Goal: Complete application form: Complete application form

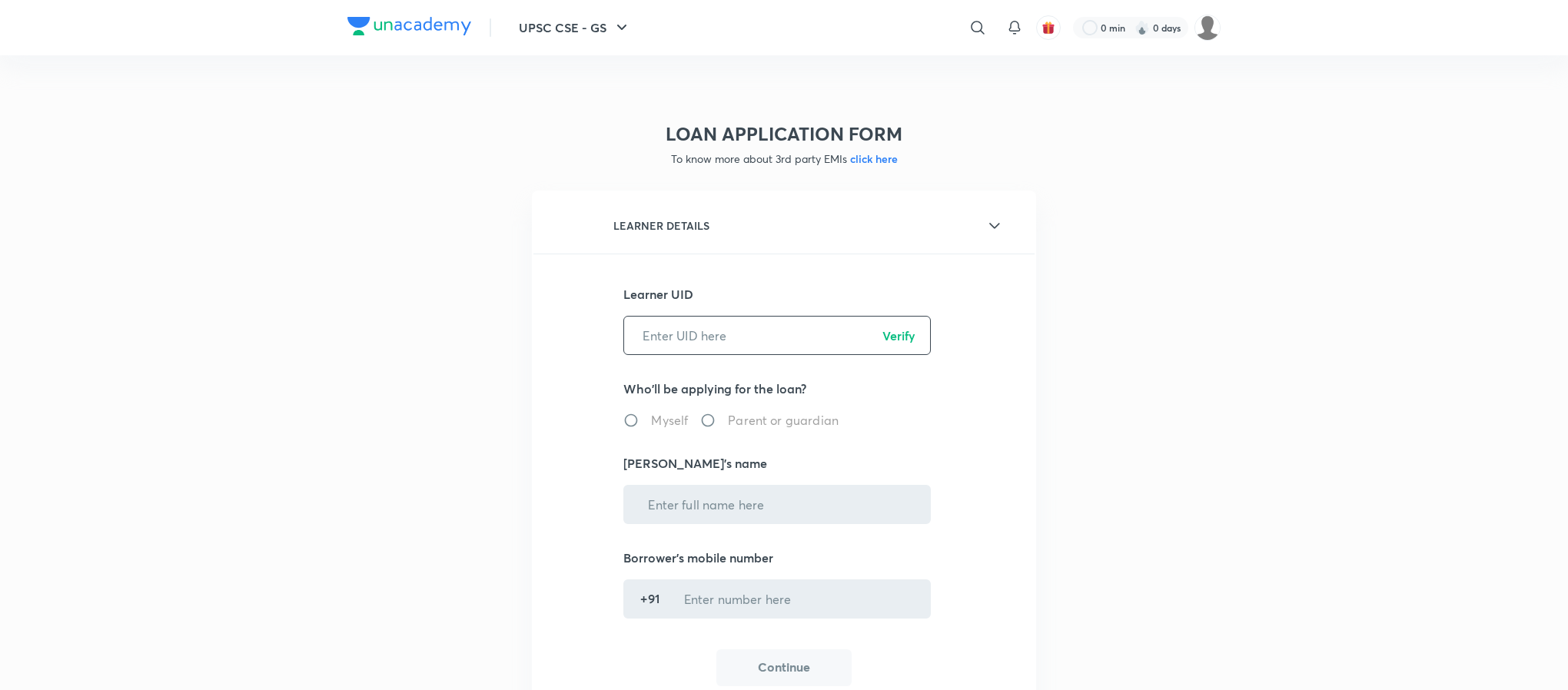
click at [685, 332] on input "text" at bounding box center [777, 335] width 306 height 39
paste input "OM173QUKQN"
click at [894, 325] on input "OM173QUKQN" at bounding box center [777, 335] width 306 height 39
type input "OM173QUKQN"
click at [904, 330] on p "Verify" at bounding box center [899, 336] width 33 height 18
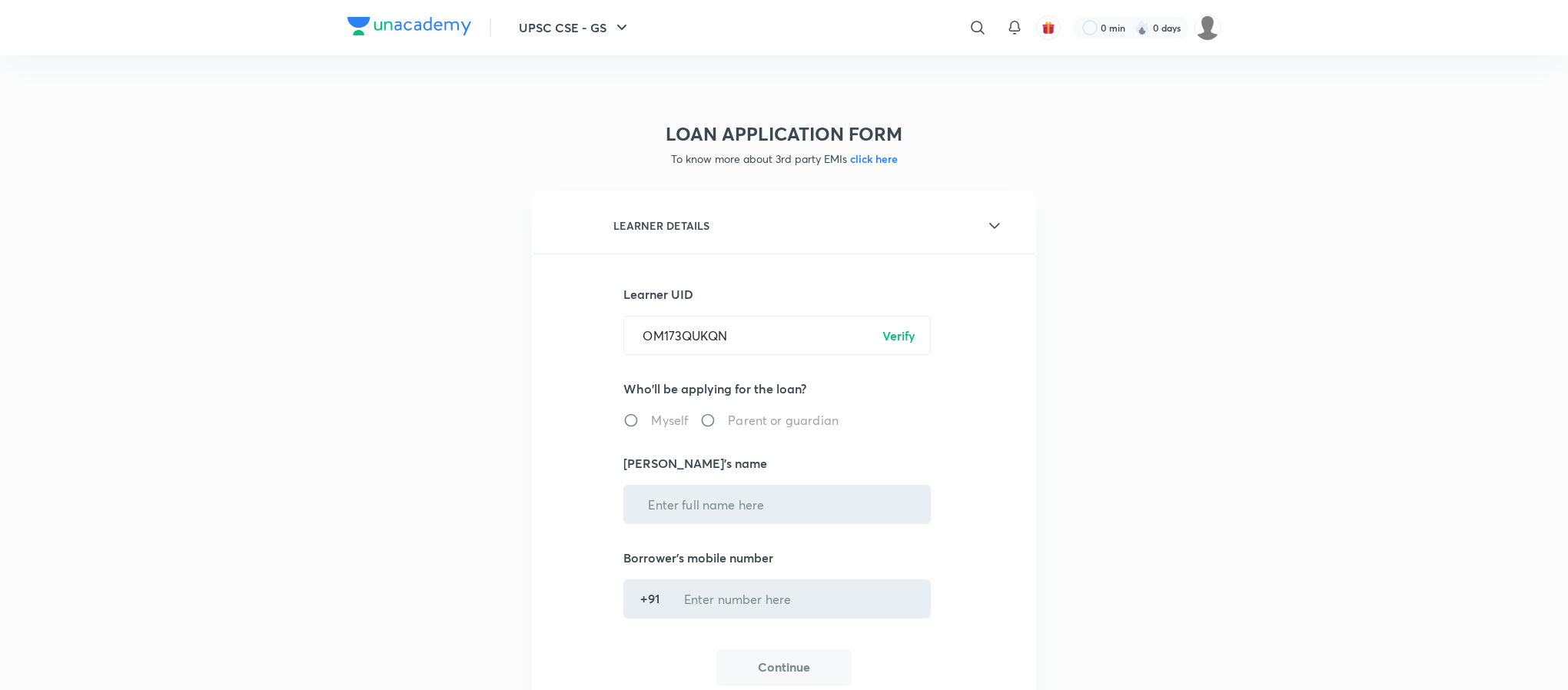
radio input "true"
type input "[PERSON_NAME]"
type input "******6610"
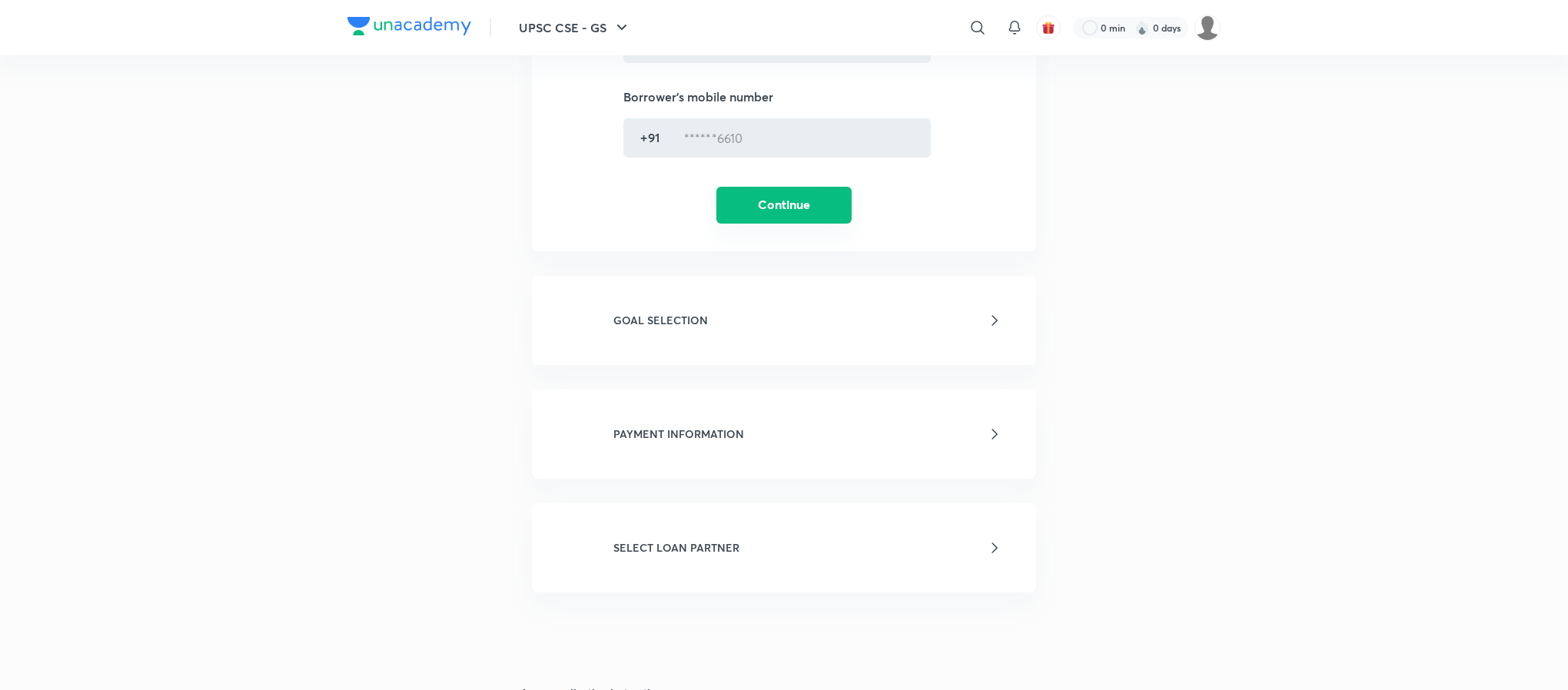
click at [771, 203] on button "Continue" at bounding box center [784, 205] width 135 height 37
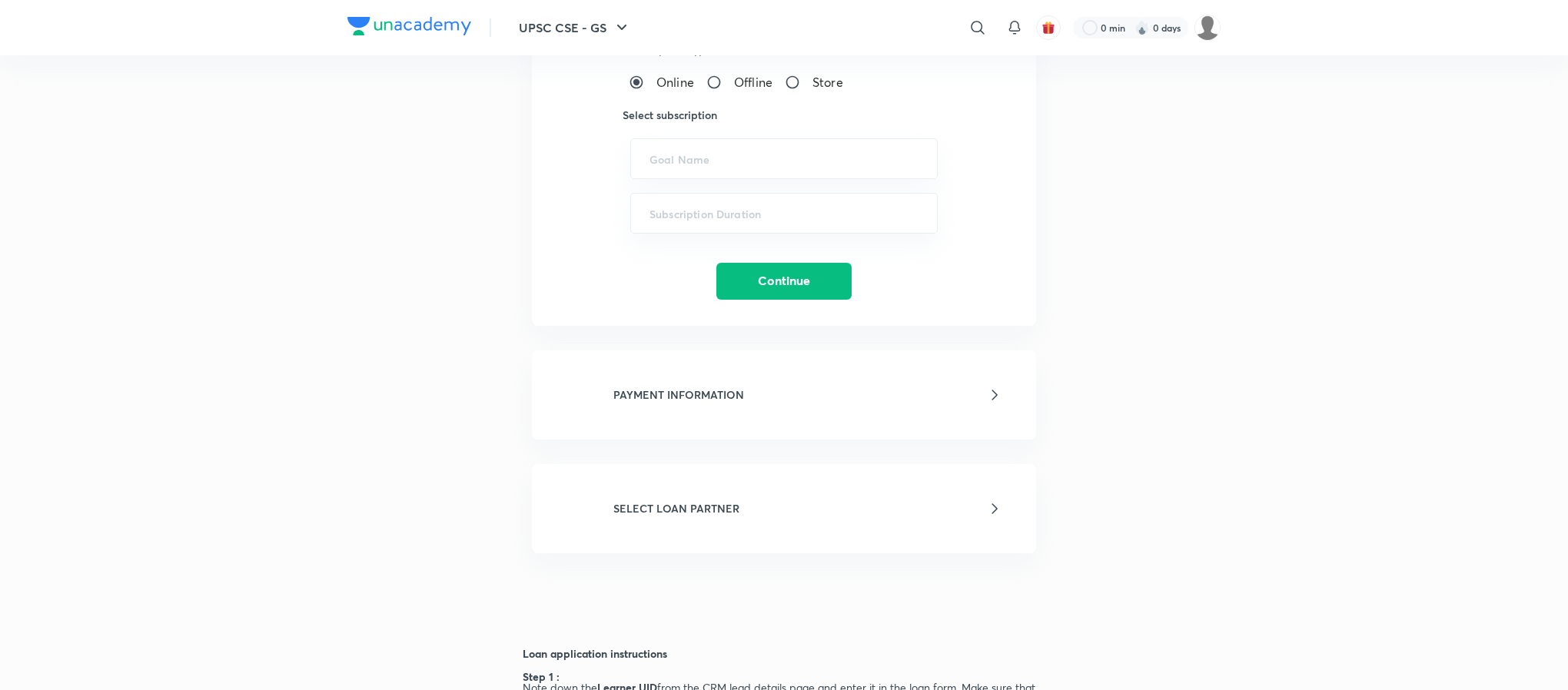
click at [418, 358] on div "LOAN APPLICATION FORM To know more about 3rd party EMIs click here LEARNER DETA…" at bounding box center [784, 262] width 873 height 1311
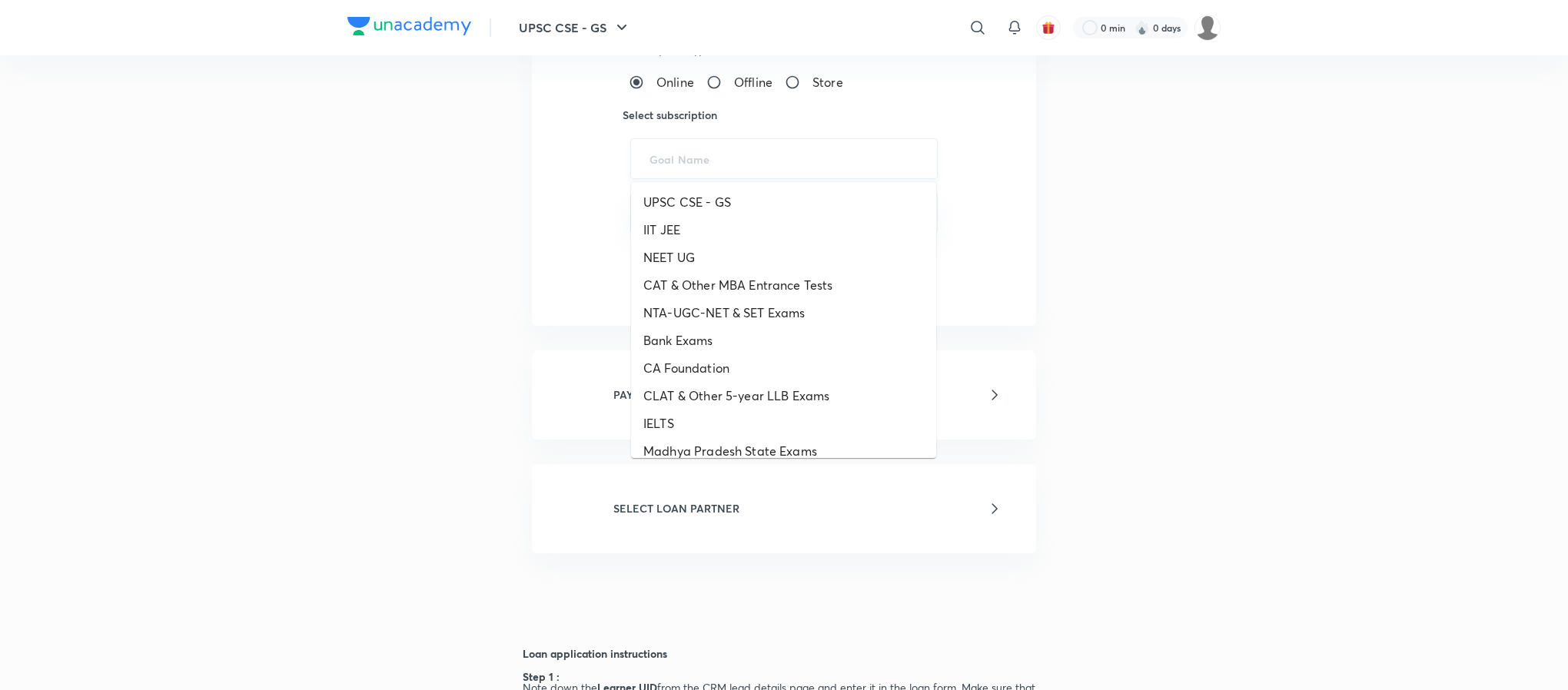
click at [687, 164] on input "text" at bounding box center [784, 159] width 269 height 15
paste input "UPSC CSE - GS - ICONIC, UPSC CSE - Optional"
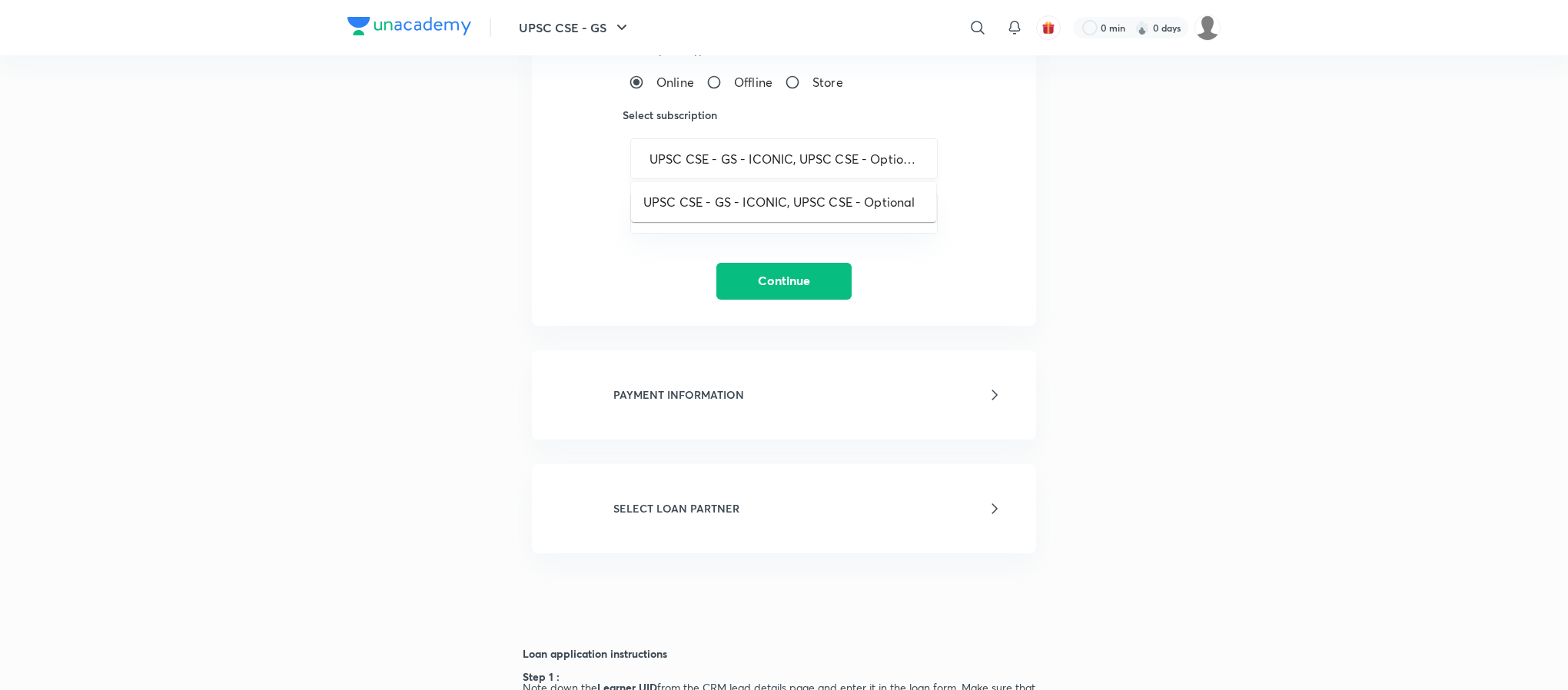
scroll to position [0, 5]
click at [732, 198] on li "UPSC CSE - GS - ICONIC, UPSC CSE - Optional" at bounding box center [784, 202] width 305 height 28
type input "UPSC CSE - GS - ICONIC, UPSC CSE - Optional"
click at [773, 212] on input "text" at bounding box center [784, 213] width 269 height 15
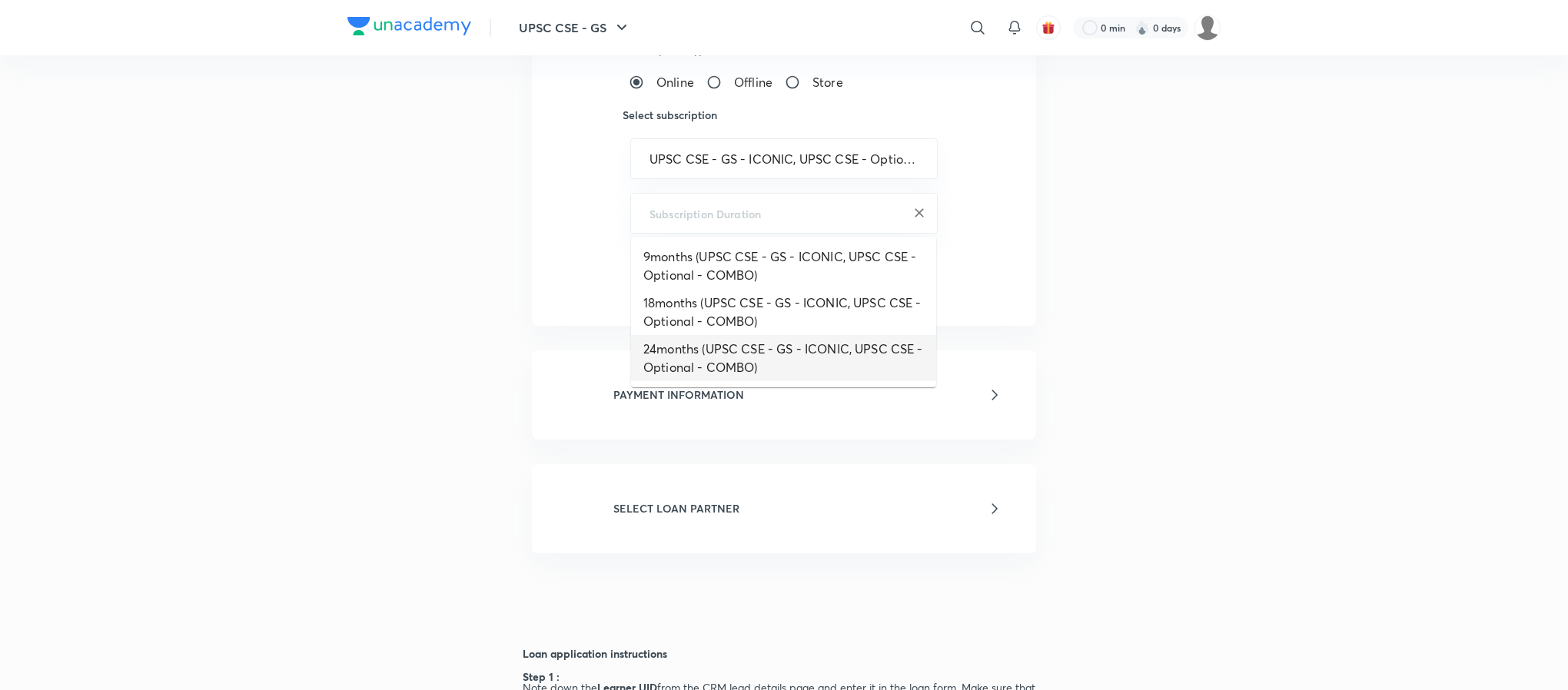
click at [729, 349] on li "24months (UPSC CSE - GS - ICONIC, UPSC CSE - Optional - COMBO)" at bounding box center [784, 358] width 305 height 46
type input "24months (UPSC CSE - GS - ICONIC, UPSC CSE - Optional - COMBO)"
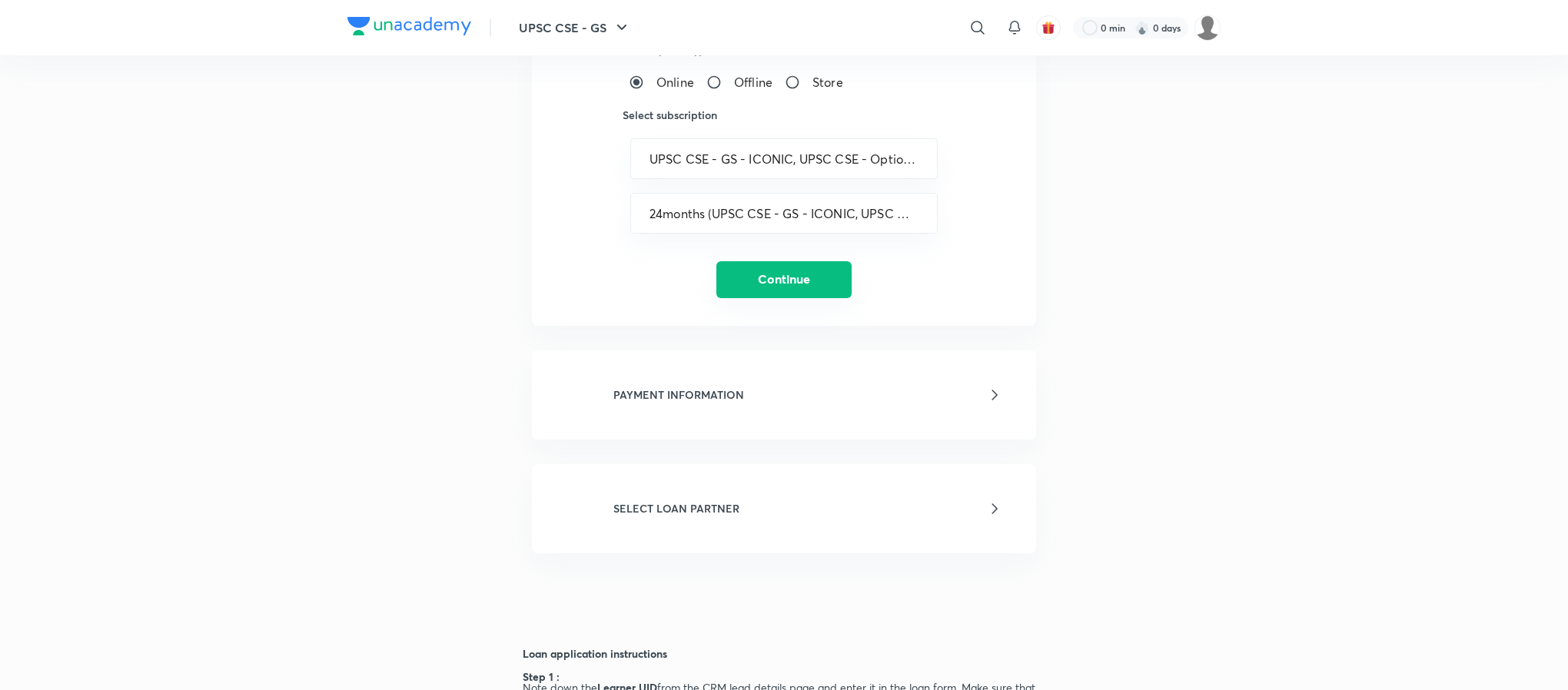
click at [766, 274] on button "Continue" at bounding box center [784, 279] width 135 height 37
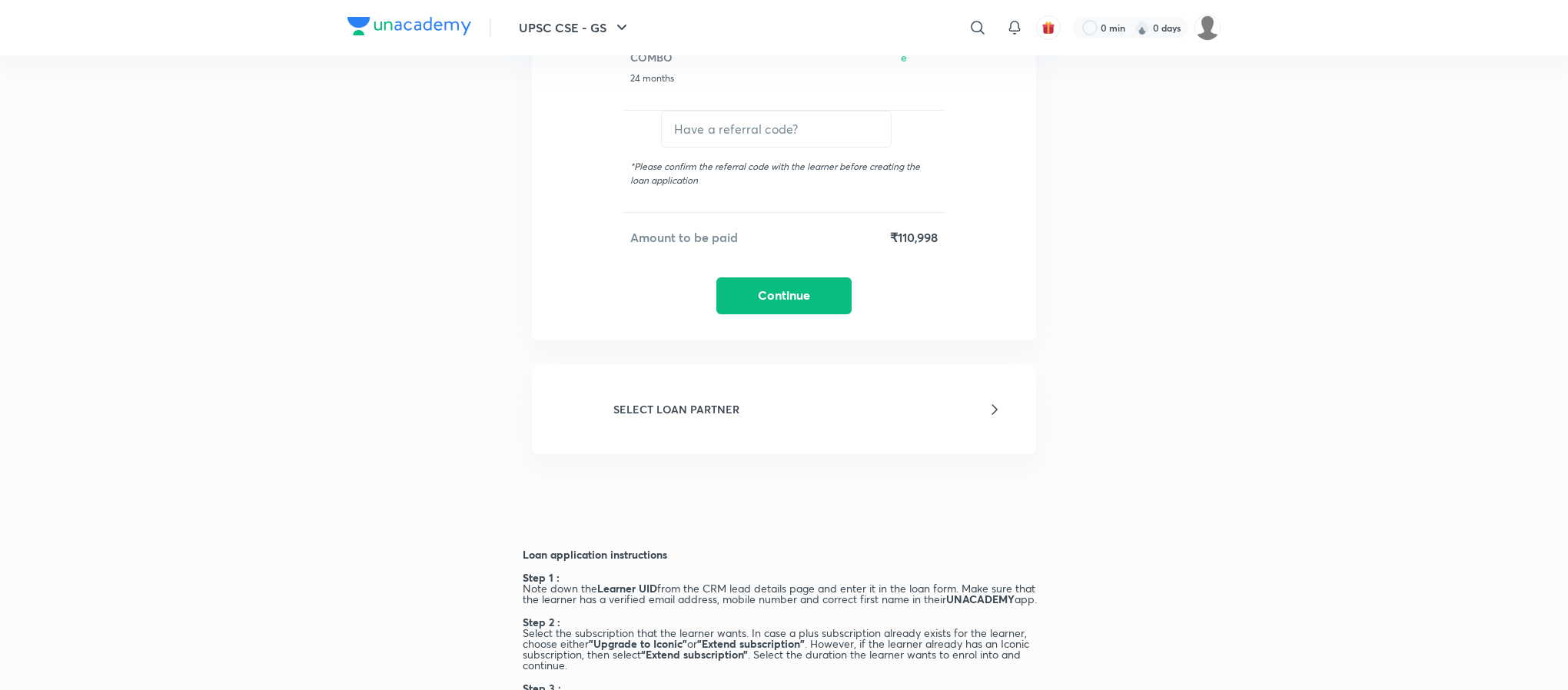
scroll to position [498, 0]
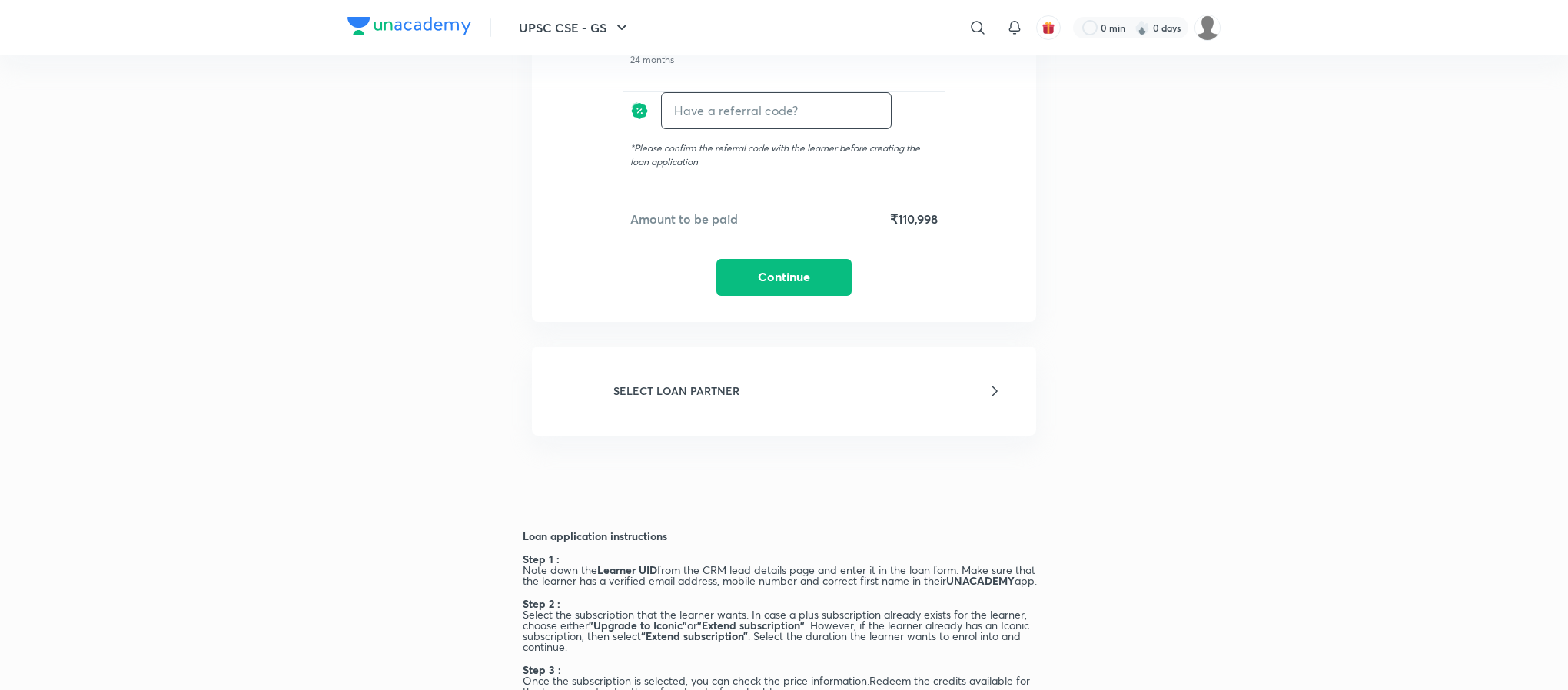
click at [710, 104] on input "text" at bounding box center [776, 110] width 229 height 36
type input "unacademy"
click at [865, 99] on div "unacademy Apply ​" at bounding box center [776, 111] width 231 height 37
click at [868, 104] on h6 "Apply" at bounding box center [863, 110] width 31 height 16
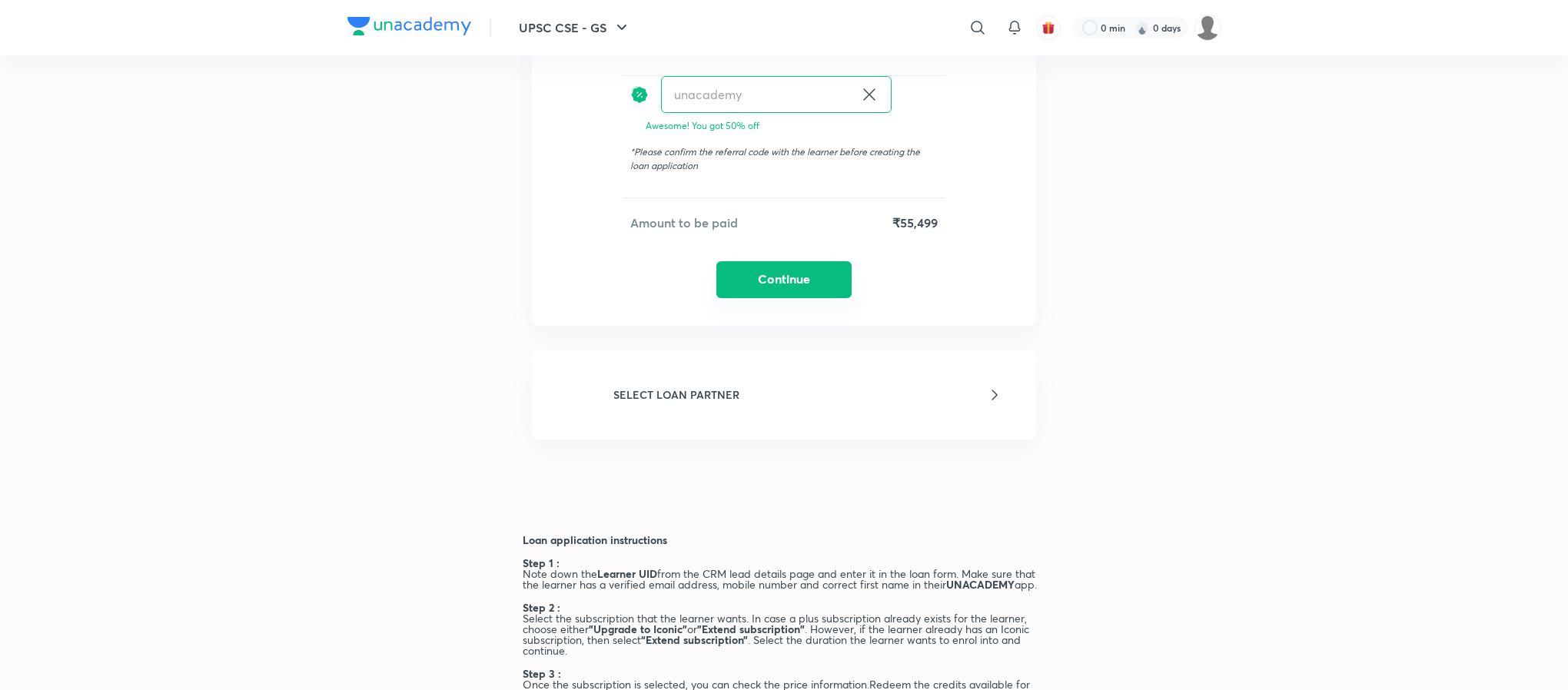
click at [778, 280] on button "Continue" at bounding box center [784, 279] width 135 height 37
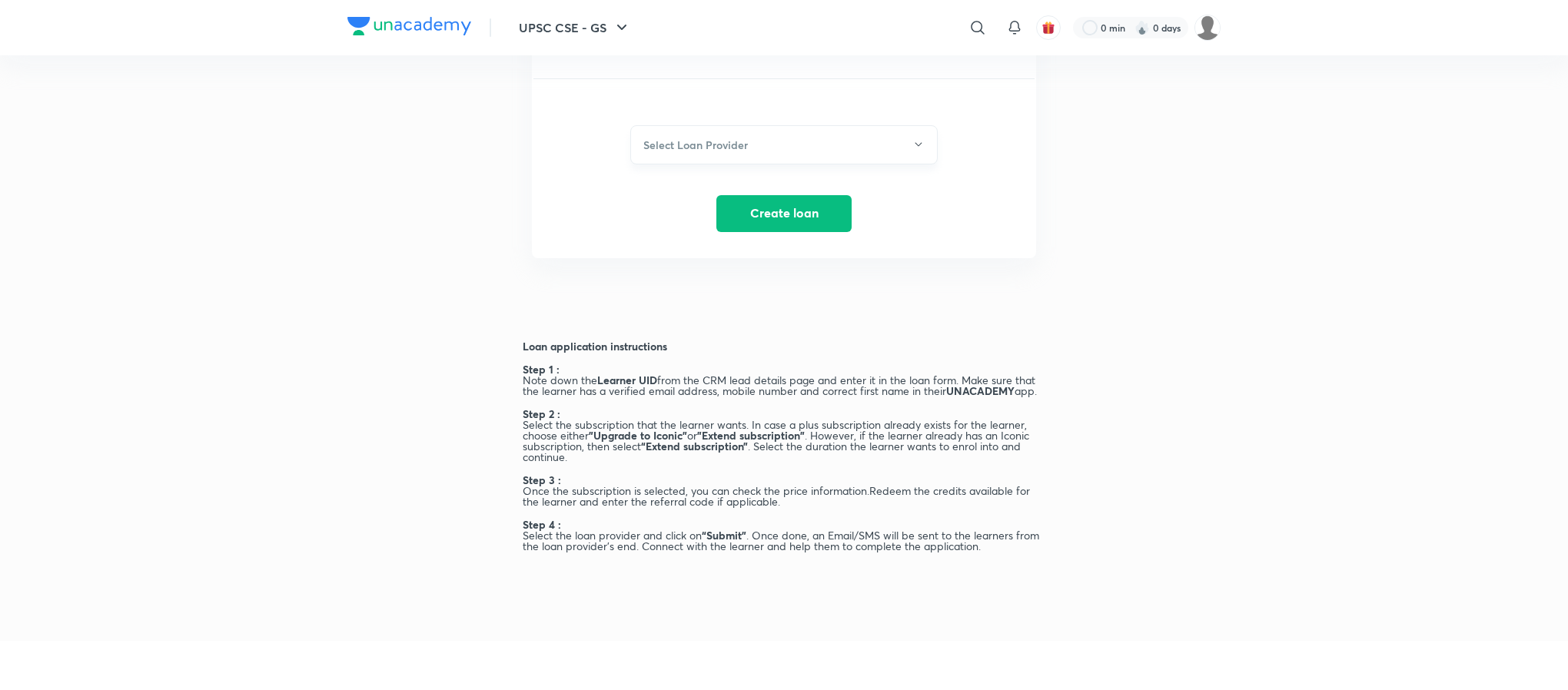
click at [675, 148] on h6 "Select Loan Provider" at bounding box center [695, 144] width 104 height 16
